Goal: Book appointment/travel/reservation

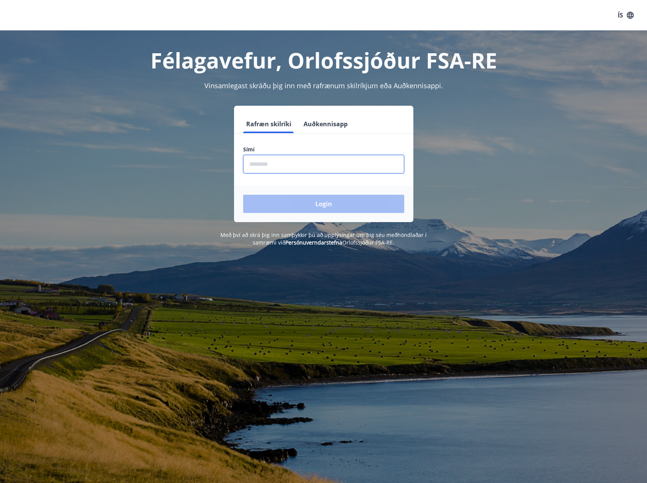
click at [274, 158] on input "phone" at bounding box center [323, 164] width 161 height 19
type input "********"
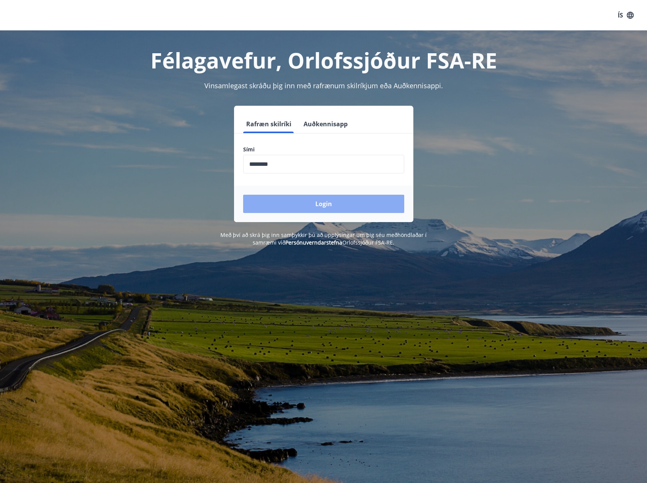
click at [297, 209] on button "Login" at bounding box center [323, 204] width 161 height 18
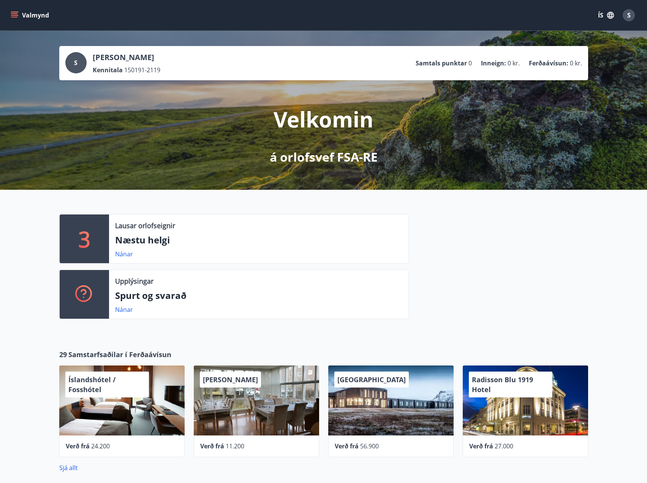
click at [117, 259] on div "Lausar orlofseignir Næstu helgi Nánar" at bounding box center [259, 238] width 300 height 49
click at [122, 252] on link "Nánar" at bounding box center [124, 254] width 18 height 8
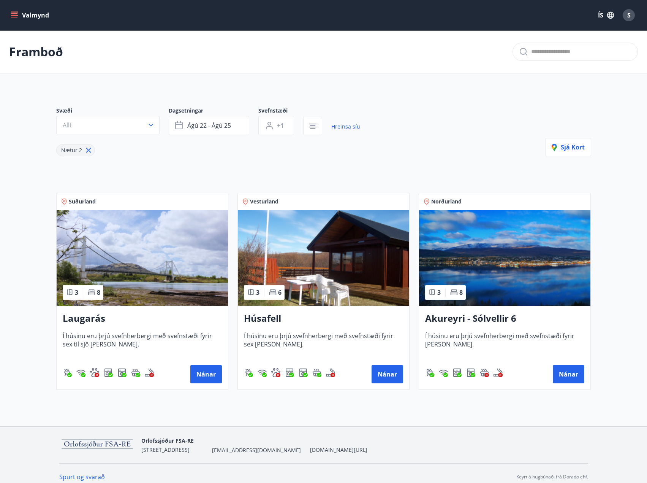
click at [458, 317] on h3 "Akureyri - Sólvellir 6" at bounding box center [504, 319] width 159 height 14
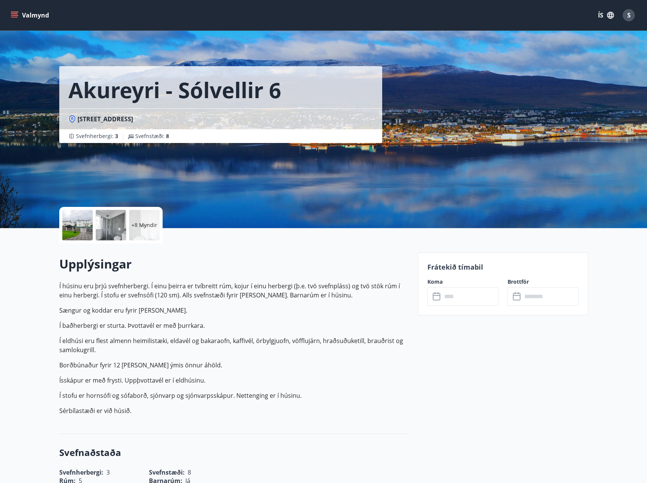
click at [84, 232] on div at bounding box center [77, 225] width 30 height 30
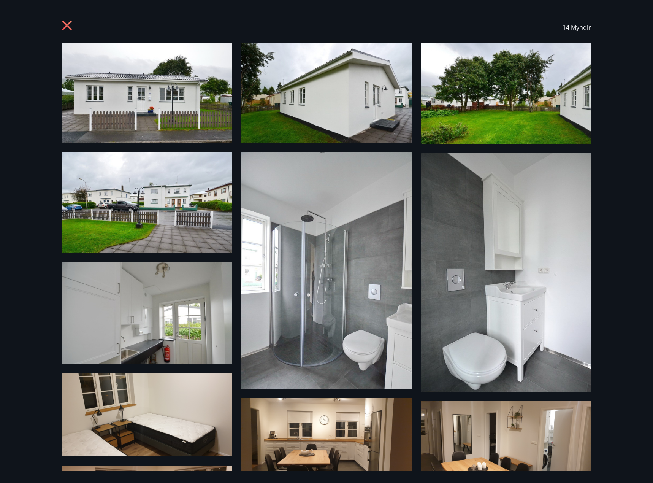
click at [68, 22] on icon at bounding box center [68, 26] width 12 height 12
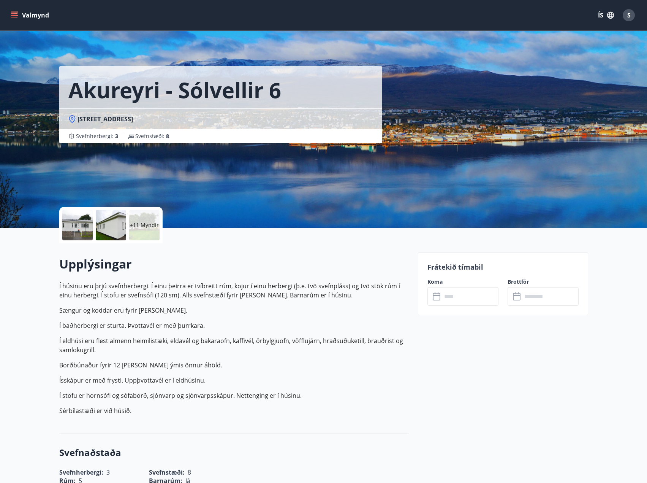
click at [169, 347] on p "Í eldhúsi eru flest almenn heimilistæki, eldavél og bakaraofn, kaffivél, örbylg…" at bounding box center [234, 345] width 350 height 18
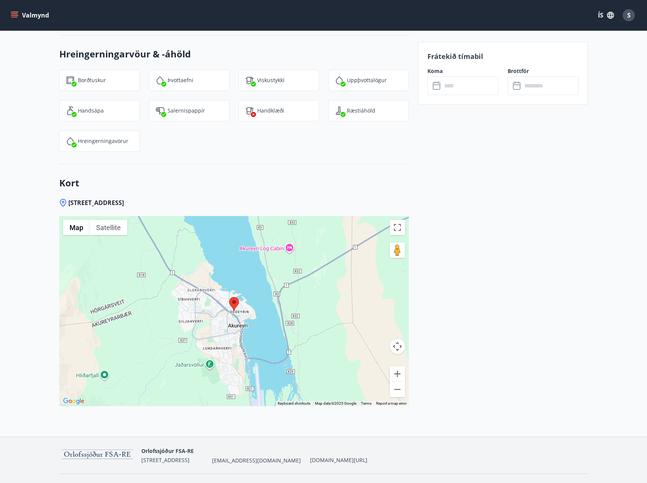
scroll to position [1026, 0]
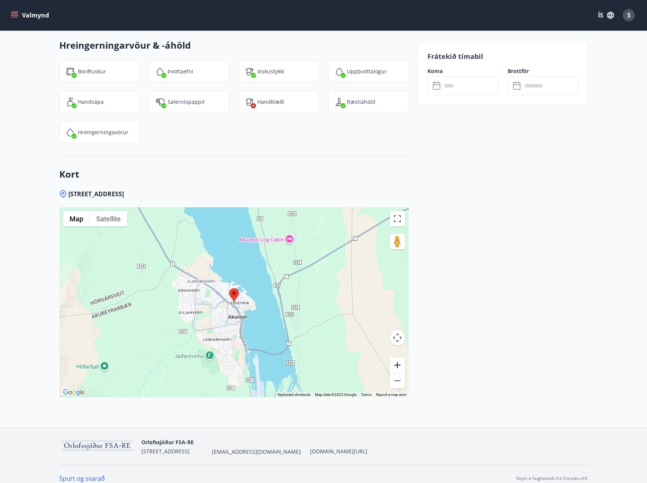
click at [399, 363] on button "Zoom in" at bounding box center [397, 364] width 15 height 15
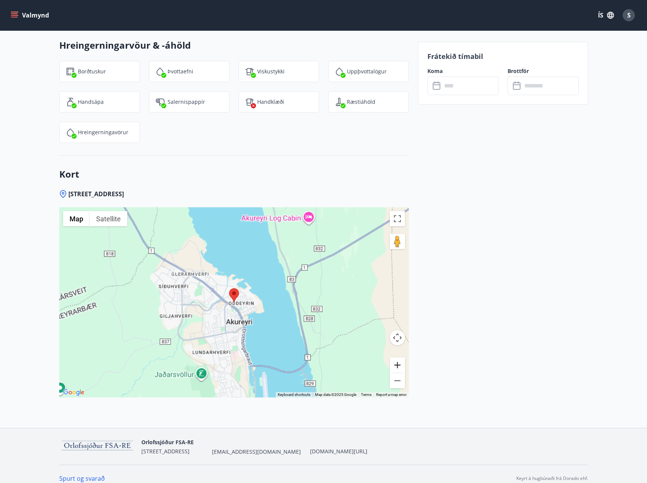
click at [399, 363] on button "Zoom in" at bounding box center [397, 364] width 15 height 15
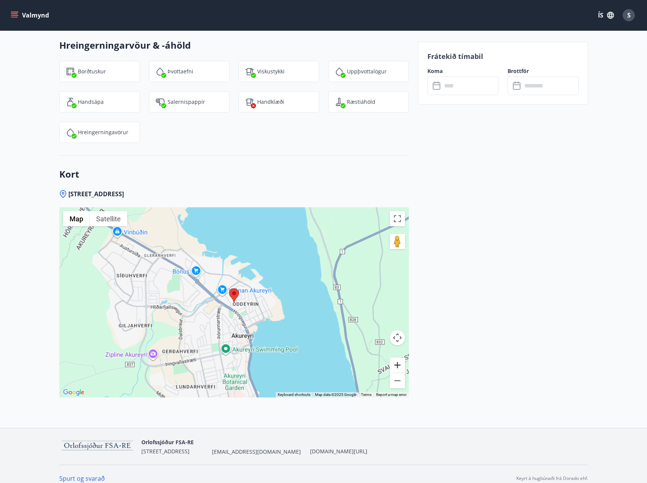
click at [399, 363] on button "Zoom in" at bounding box center [397, 364] width 15 height 15
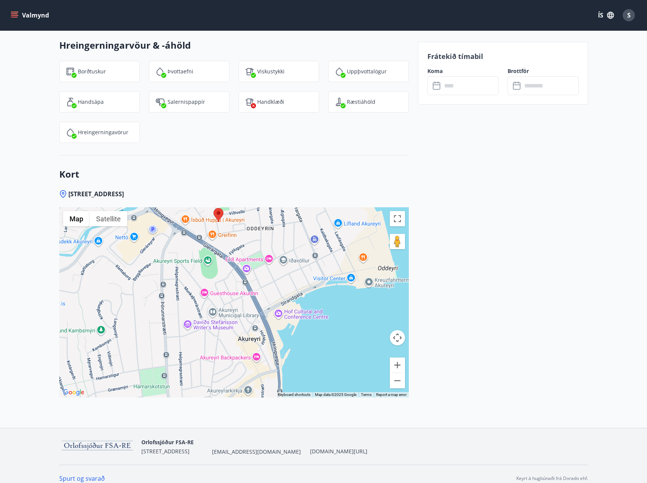
drag, startPoint x: 344, startPoint y: 313, endPoint x: 328, endPoint y: 233, distance: 81.7
click at [328, 233] on div at bounding box center [234, 302] width 350 height 190
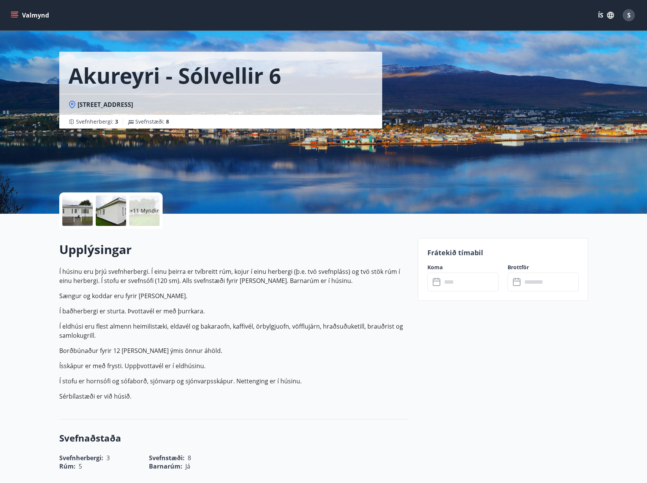
scroll to position [0, 0]
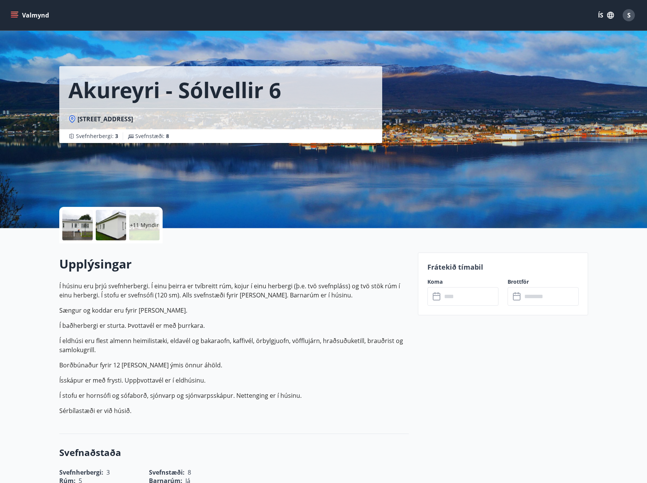
click at [453, 286] on div "Koma ​ ​" at bounding box center [459, 292] width 80 height 28
click at [455, 300] on input "text" at bounding box center [470, 296] width 57 height 19
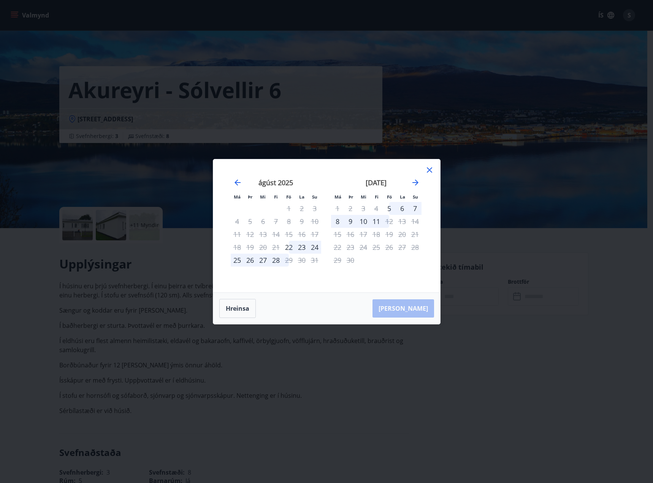
click at [431, 167] on icon at bounding box center [429, 169] width 9 height 9
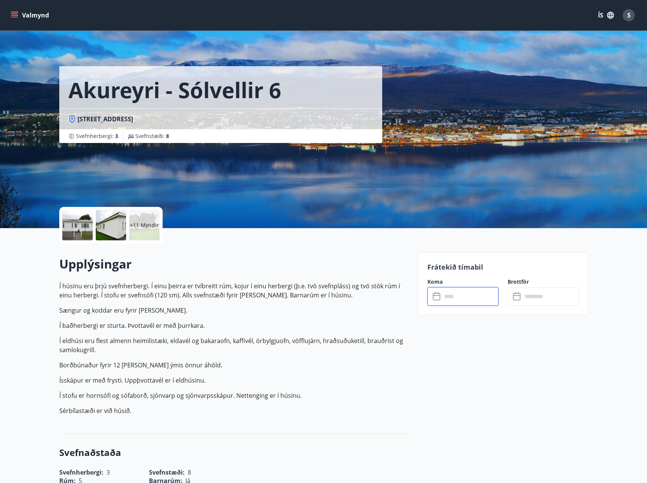
click at [469, 293] on input "text" at bounding box center [470, 296] width 57 height 19
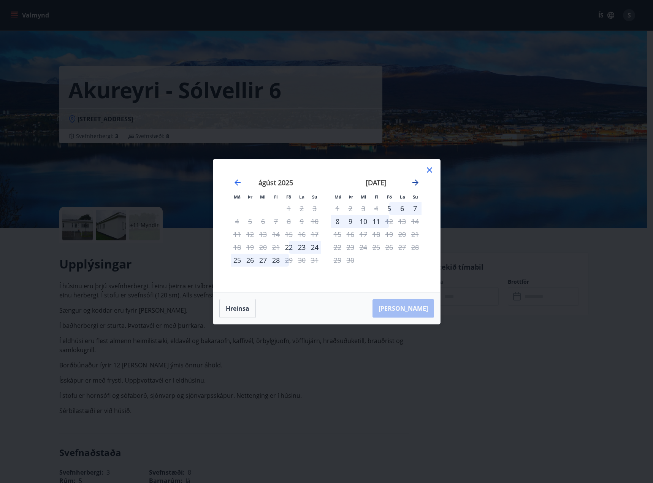
click at [416, 182] on icon "Move forward to switch to the next month." at bounding box center [415, 182] width 6 height 6
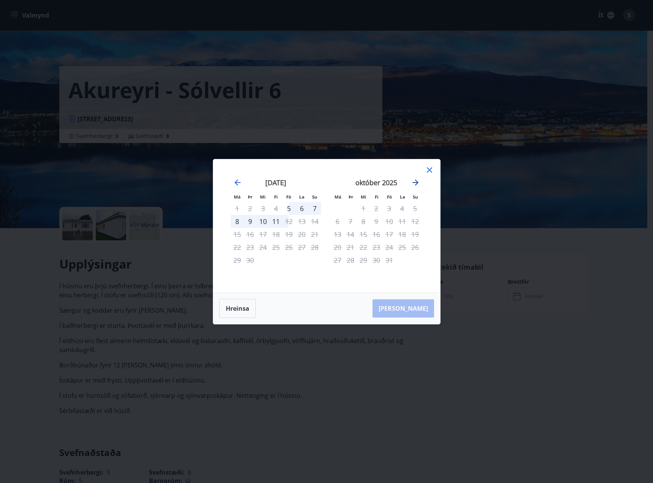
click at [414, 181] on icon "Move forward to switch to the next month." at bounding box center [415, 182] width 9 height 9
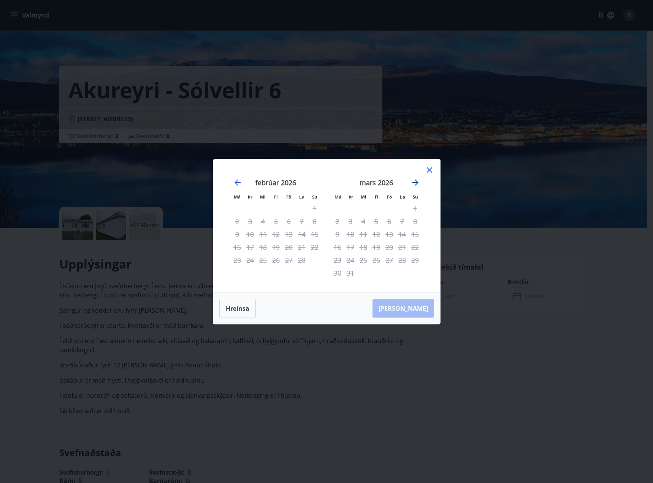
click at [414, 181] on icon "Move forward to switch to the next month." at bounding box center [415, 182] width 9 height 9
click at [171, 187] on div "Má Þr Mi Fi Fö La Su Má Þr Mi Fi Fö La Su [DATE] 1 2 3 4 5 6 7 8 9 10 11 12 13 …" at bounding box center [326, 241] width 653 height 483
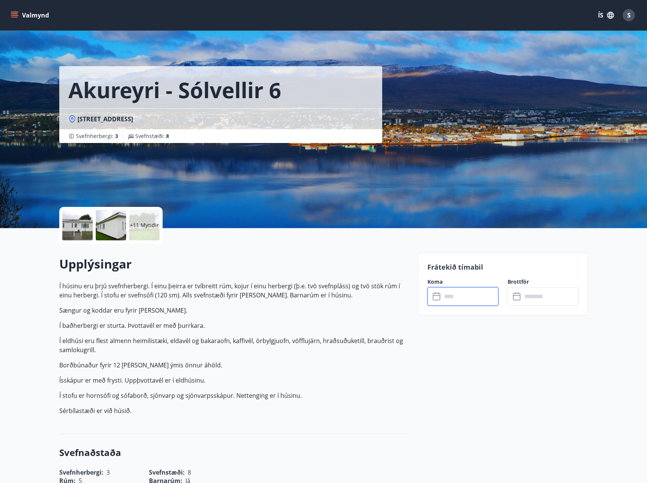
click at [12, 10] on button "Valmynd" at bounding box center [30, 15] width 43 height 14
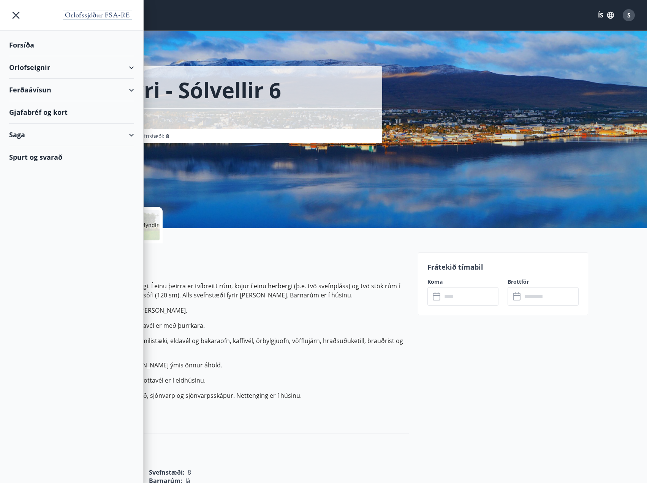
click at [45, 66] on div "Orlofseignir" at bounding box center [71, 67] width 125 height 22
click at [40, 100] on div "Bókunardagatal" at bounding box center [71, 103] width 113 height 16
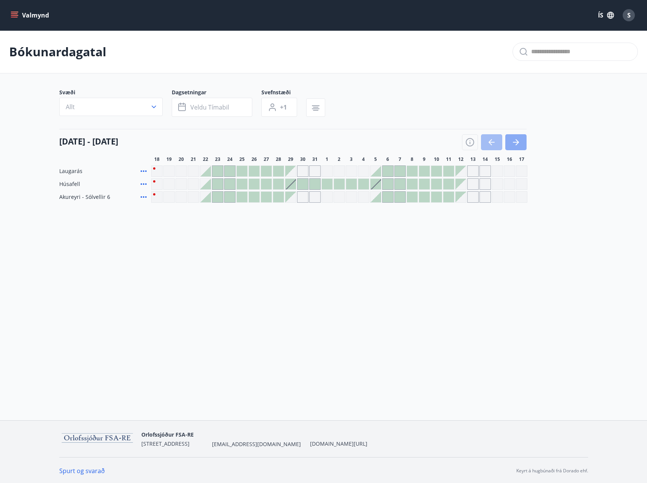
click at [509, 142] on button "button" at bounding box center [516, 142] width 21 height 16
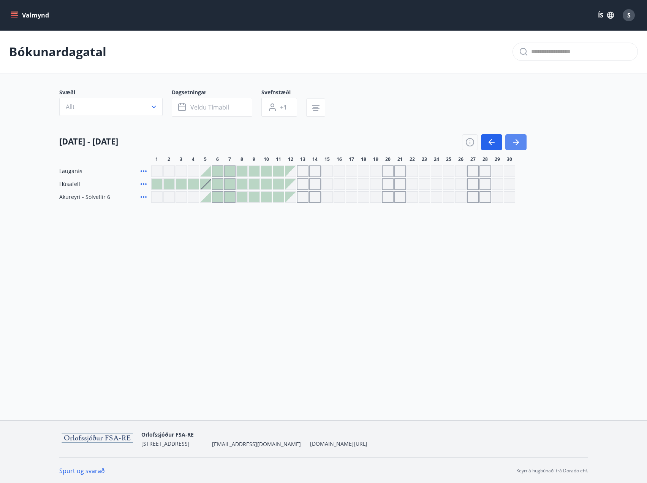
click at [509, 142] on button "button" at bounding box center [516, 142] width 21 height 16
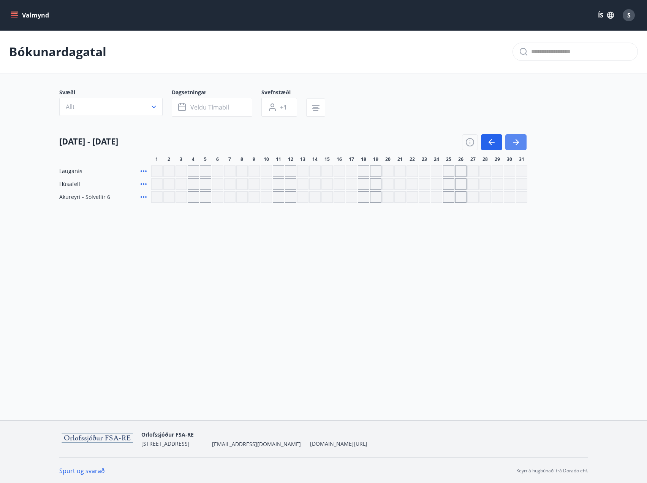
click at [509, 142] on button "button" at bounding box center [516, 142] width 21 height 16
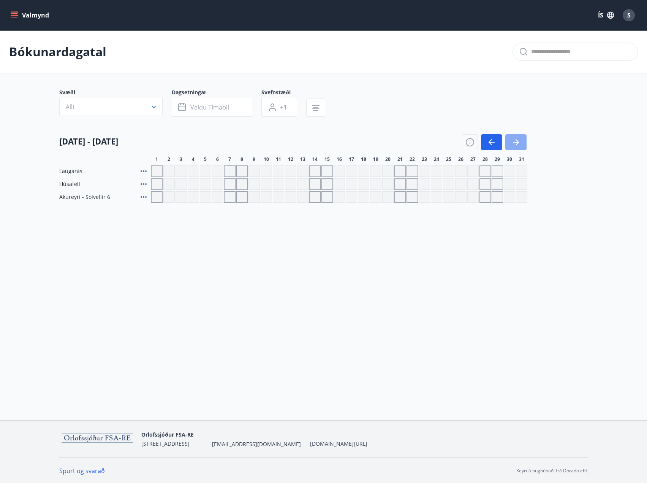
click at [509, 142] on button "button" at bounding box center [516, 142] width 21 height 16
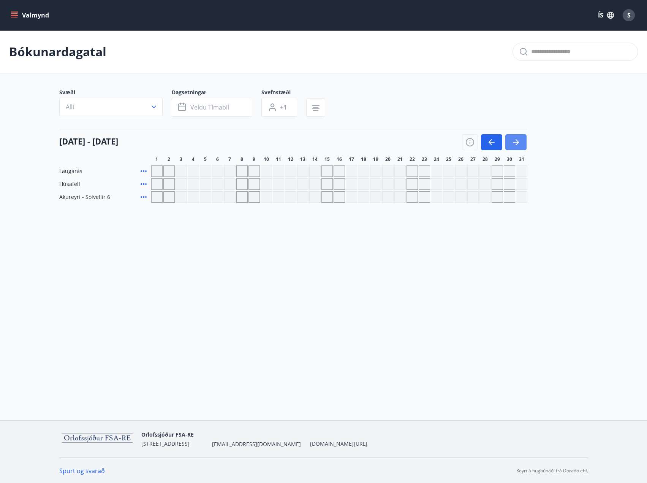
click at [509, 142] on button "button" at bounding box center [516, 142] width 21 height 16
click at [509, 143] on button "button" at bounding box center [516, 142] width 21 height 16
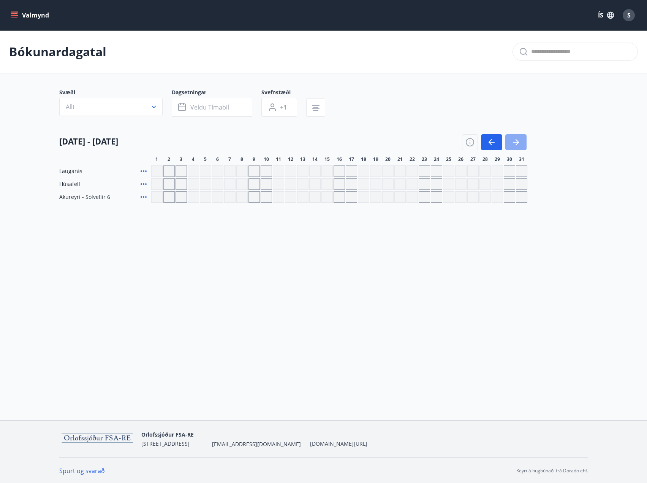
click at [509, 143] on button "button" at bounding box center [516, 142] width 21 height 16
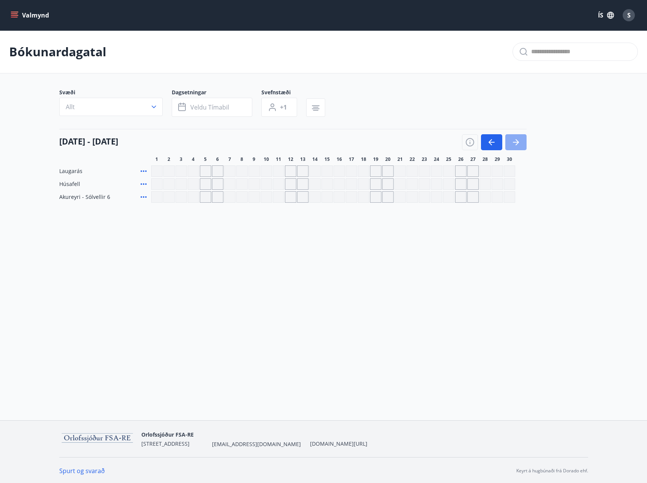
click at [509, 143] on button "button" at bounding box center [516, 142] width 21 height 16
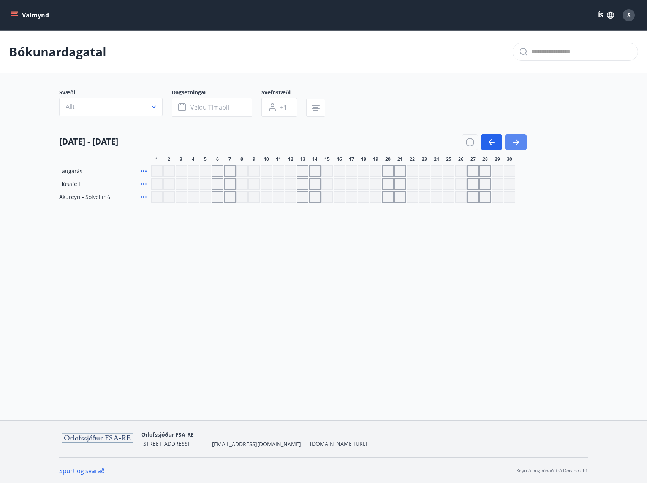
click at [509, 143] on button "button" at bounding box center [516, 142] width 21 height 16
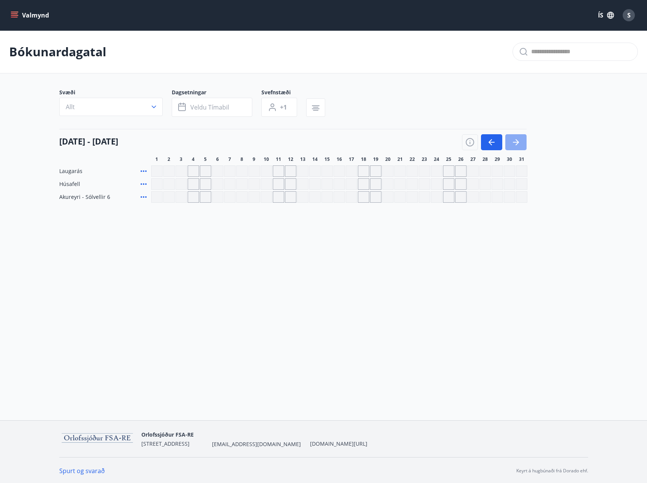
click at [509, 143] on button "button" at bounding box center [516, 142] width 21 height 16
click at [511, 142] on button "button" at bounding box center [516, 142] width 21 height 16
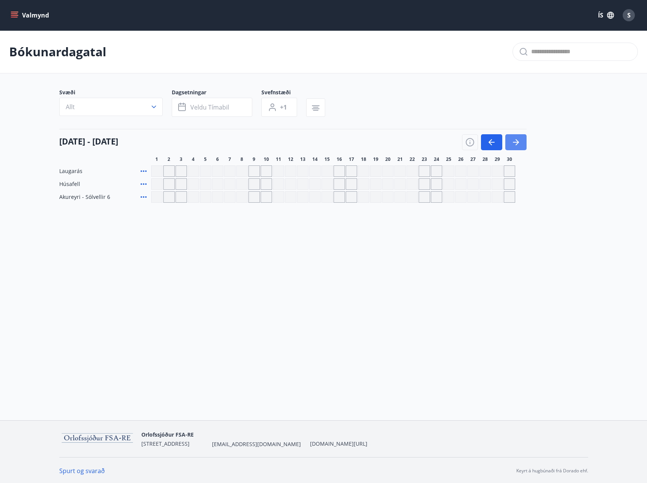
click at [511, 142] on button "button" at bounding box center [516, 142] width 21 height 16
click at [512, 142] on icon "button" at bounding box center [516, 142] width 9 height 9
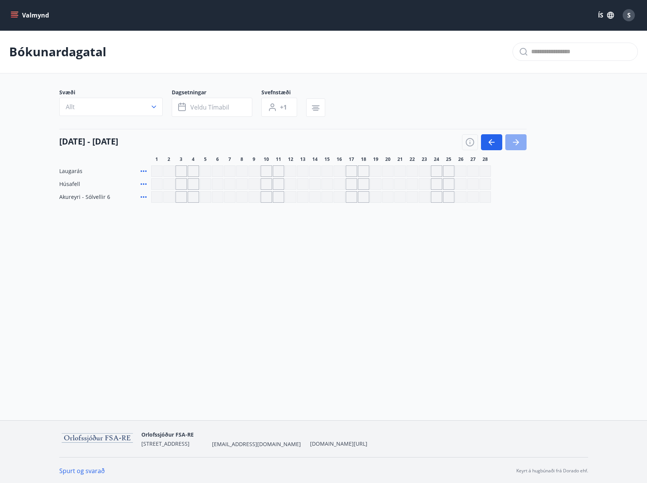
click at [512, 142] on icon "button" at bounding box center [516, 142] width 9 height 9
click at [16, 9] on button "Valmynd" at bounding box center [30, 15] width 43 height 14
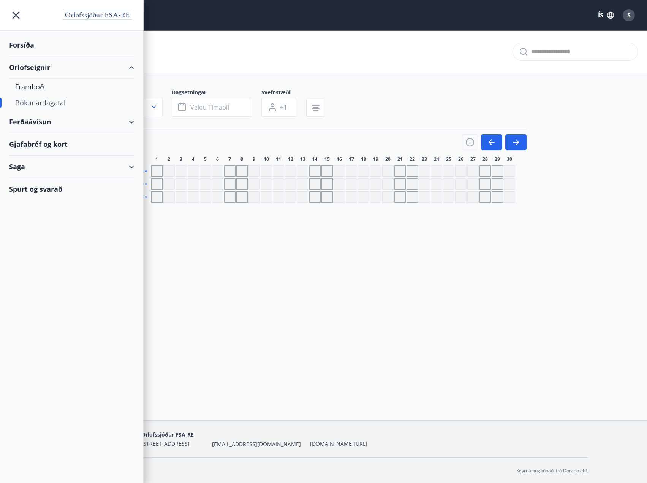
click at [26, 44] on div "Forsíða" at bounding box center [71, 45] width 125 height 22
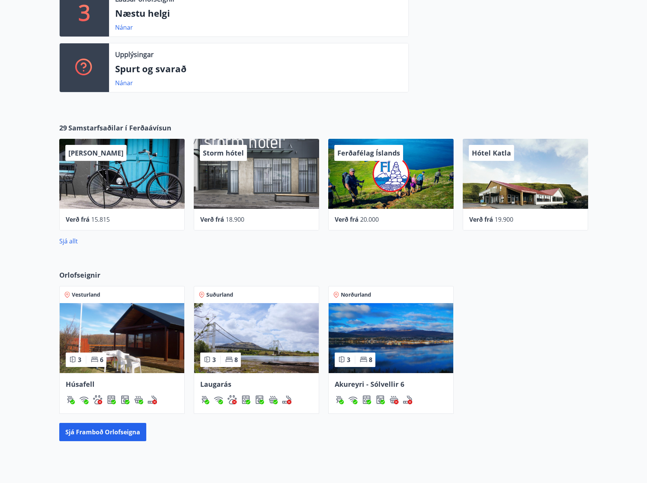
scroll to position [215, 0]
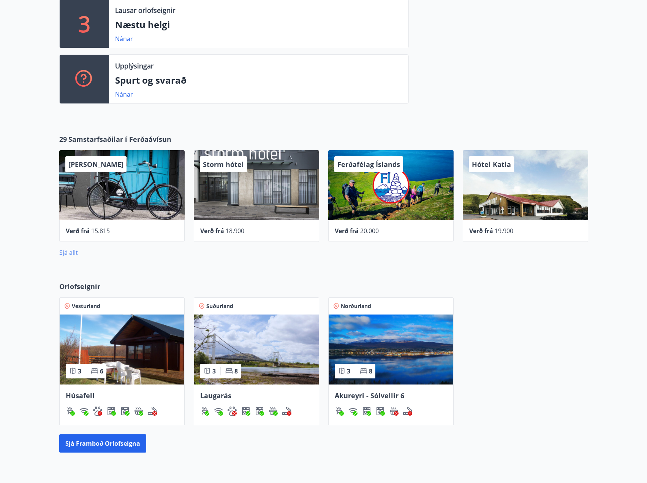
click at [67, 253] on link "Sjá allt" at bounding box center [68, 252] width 19 height 8
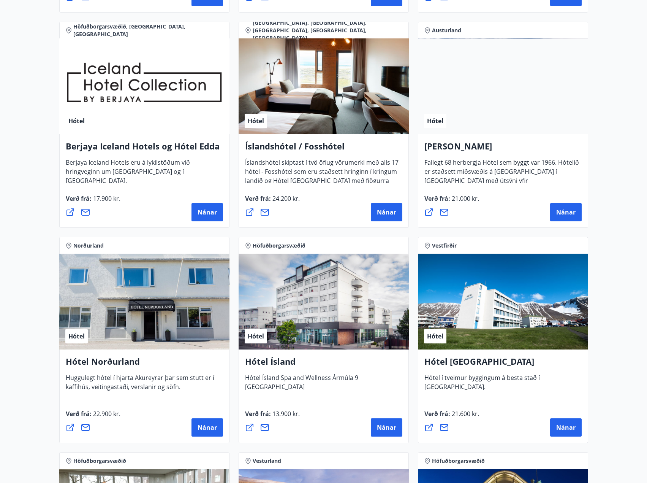
scroll to position [988, 0]
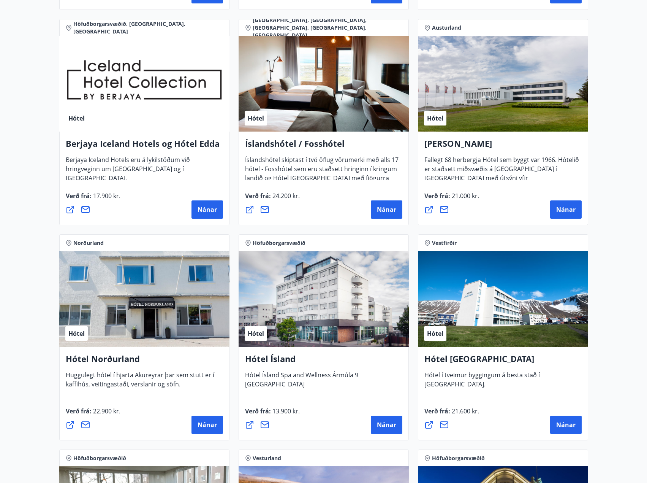
drag, startPoint x: 388, startPoint y: 206, endPoint x: 248, endPoint y: 207, distance: 139.9
click at [248, 207] on icon at bounding box center [250, 210] width 8 height 8
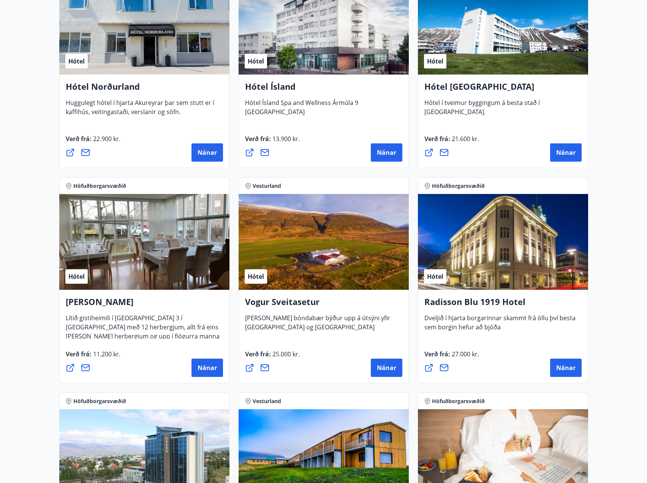
scroll to position [1406, 0]
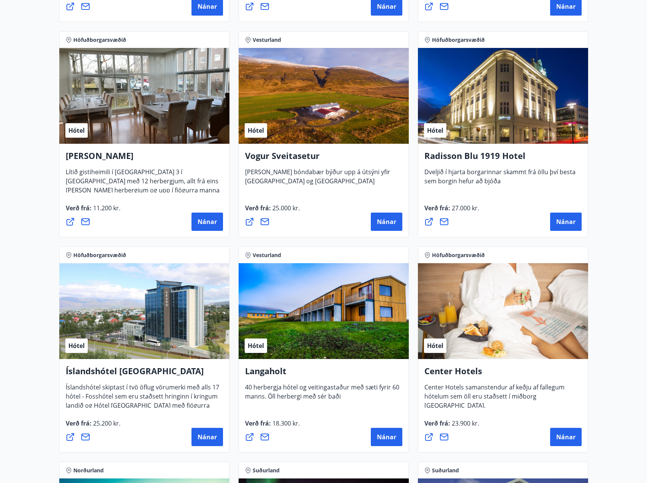
click at [252, 439] on icon at bounding box center [249, 436] width 9 height 9
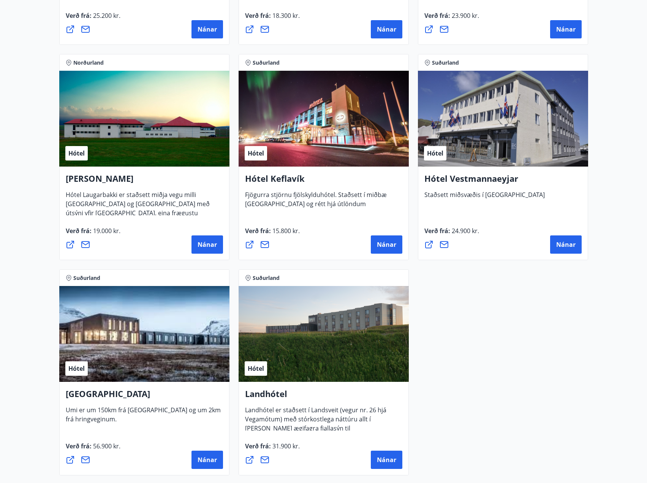
scroll to position [1825, 0]
